Goal: Information Seeking & Learning: Learn about a topic

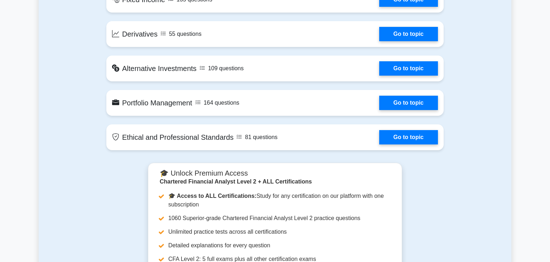
scroll to position [630, 0]
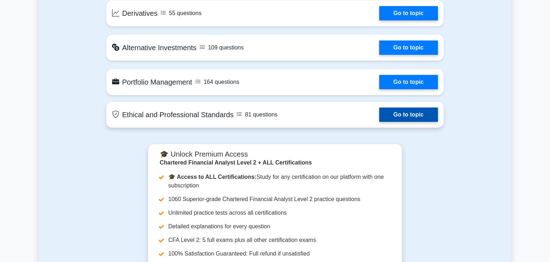
click at [399, 116] on link "Go to topic" at bounding box center [408, 114] width 59 height 14
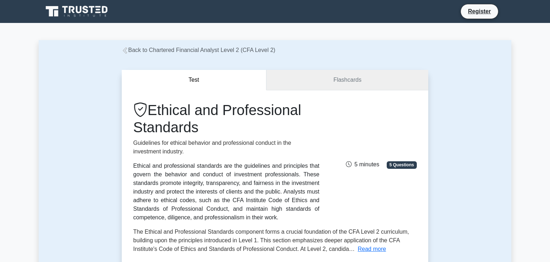
click at [347, 82] on link "Flashcards" at bounding box center [347, 80] width 162 height 20
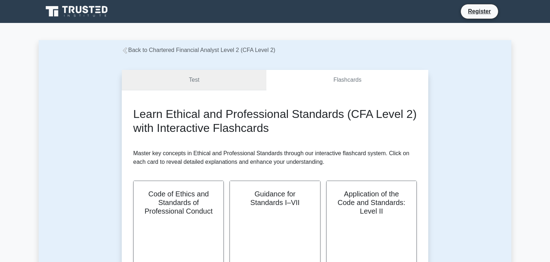
click at [181, 82] on link "Test" at bounding box center [194, 80] width 145 height 20
